Goal: Communication & Community: Answer question/provide support

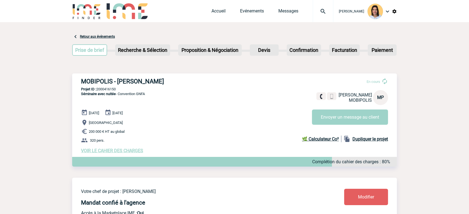
click at [313, 15] on div at bounding box center [323, 11] width 21 height 22
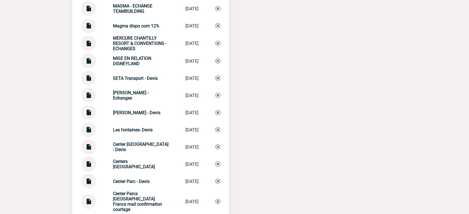
scroll to position [1357, 0]
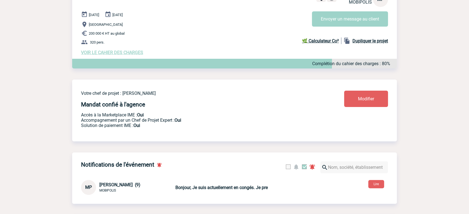
scroll to position [0, 0]
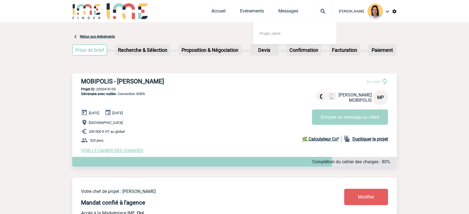
click at [274, 29] on nav "Projet, client" at bounding box center [294, 33] width 83 height 22
click at [274, 30] on span "Projet, client" at bounding box center [296, 34] width 79 height 8
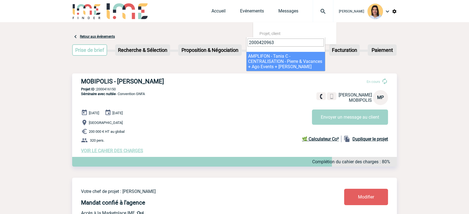
type input "2000420963"
select select "20464"
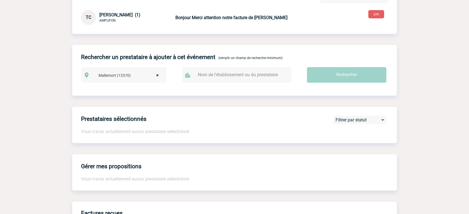
scroll to position [216, 0]
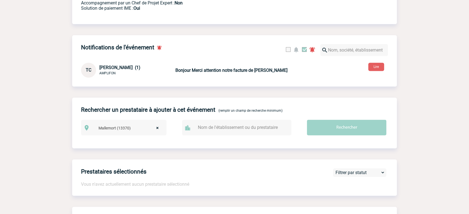
click at [221, 76] on div "TC Tania CHARALAMBOUS (1) AMPLIFON Bonjour Merci attention notre facture de Pie…" at bounding box center [234, 70] width 325 height 15
click at [222, 73] on b "Bonjour Merci attention notre facture de Pierre" at bounding box center [231, 70] width 112 height 5
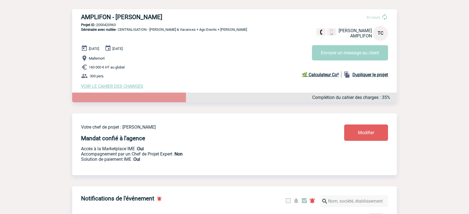
scroll to position [0, 0]
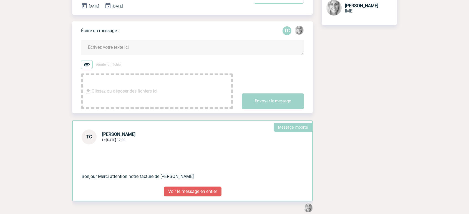
scroll to position [108, 0]
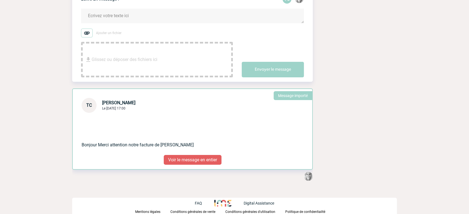
click at [209, 161] on p "Voir le message en entier" at bounding box center [193, 160] width 58 height 10
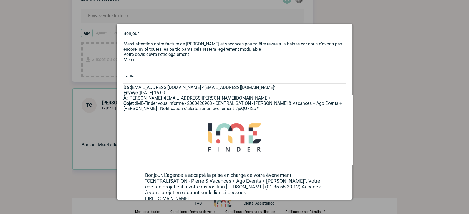
click at [26, 140] on div at bounding box center [234, 107] width 469 height 214
